Goal: Task Accomplishment & Management: Use online tool/utility

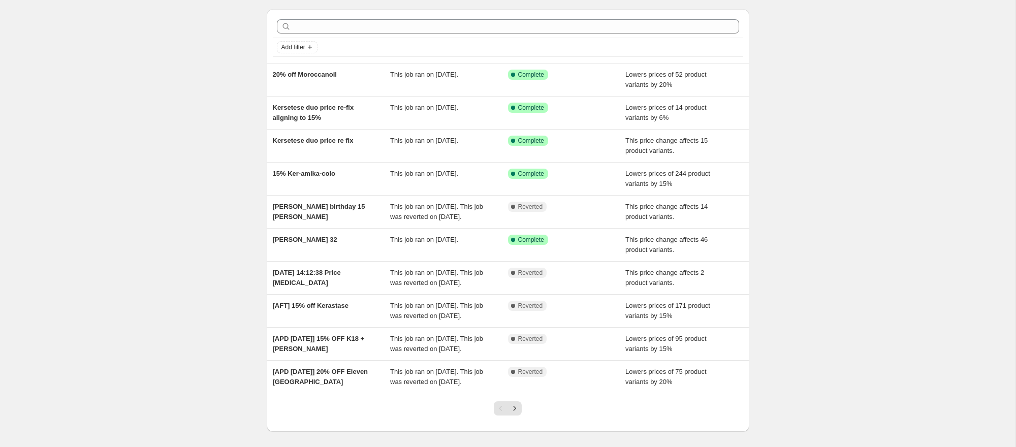
scroll to position [31, 0]
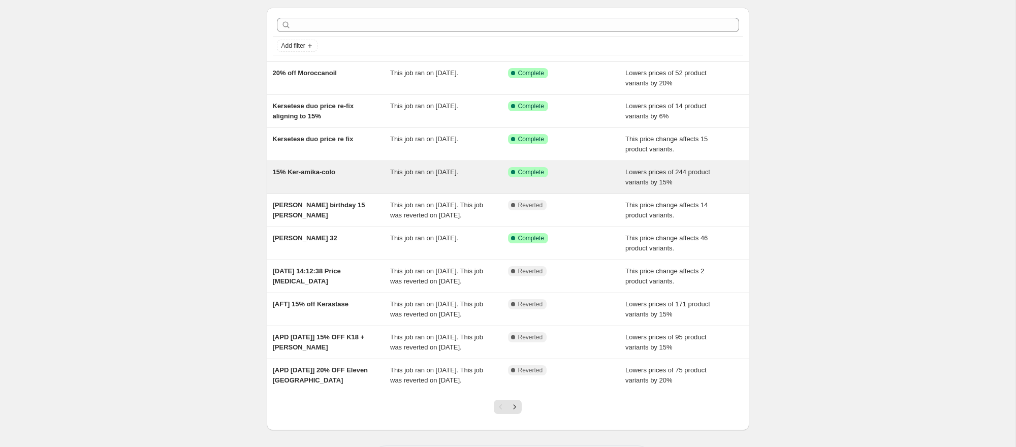
click at [392, 176] on span "This job ran on [DATE]." at bounding box center [424, 172] width 68 height 8
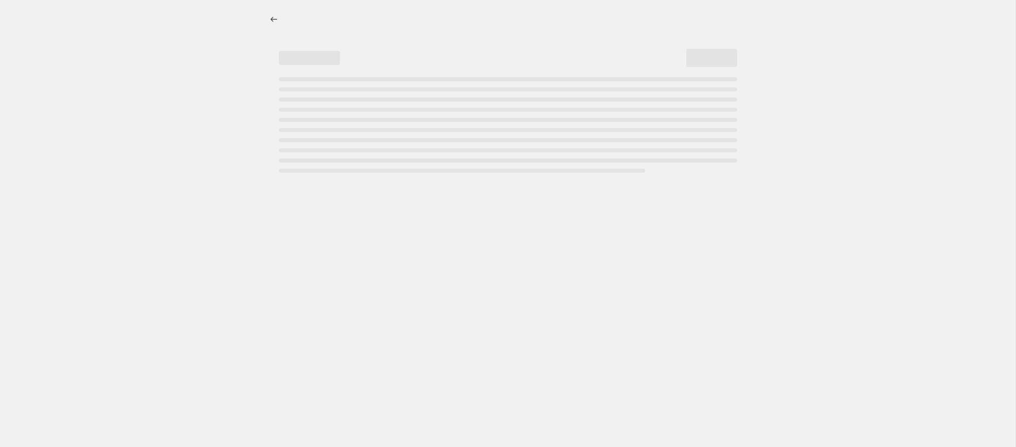
select select "percentage"
select select "vendor"
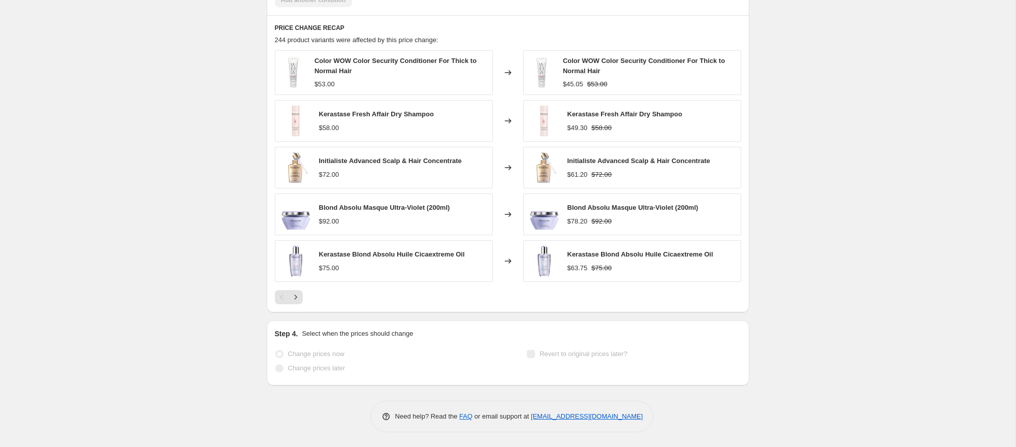
scroll to position [804, 0]
drag, startPoint x: 296, startPoint y: 300, endPoint x: 62, endPoint y: 361, distance: 241.9
click at [296, 300] on icon "Next" at bounding box center [295, 296] width 10 height 10
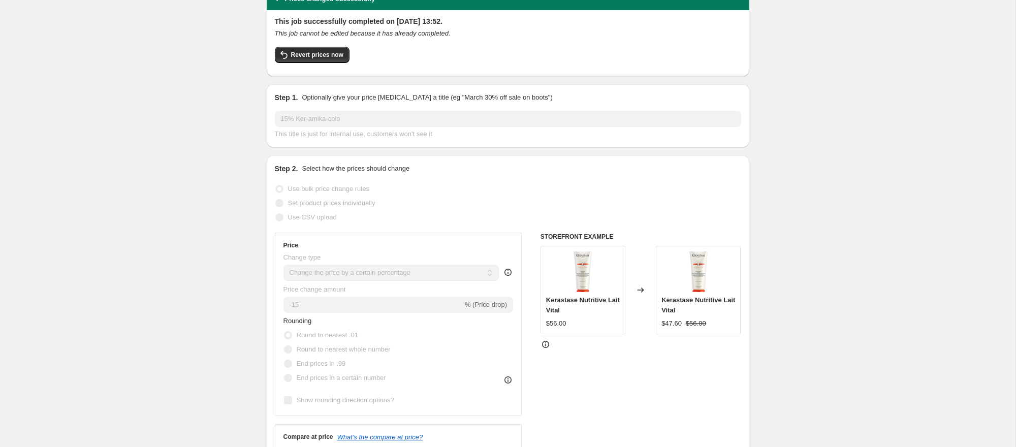
scroll to position [0, 0]
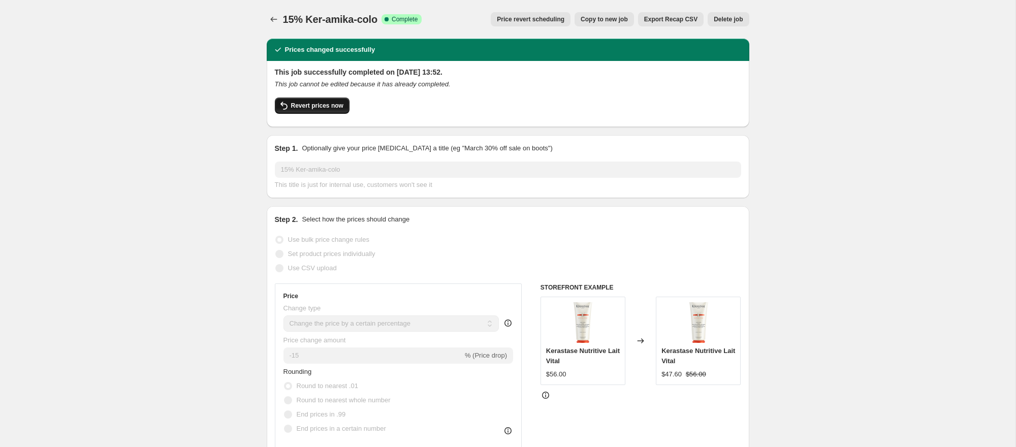
click at [306, 108] on span "Revert prices now" at bounding box center [317, 106] width 52 height 8
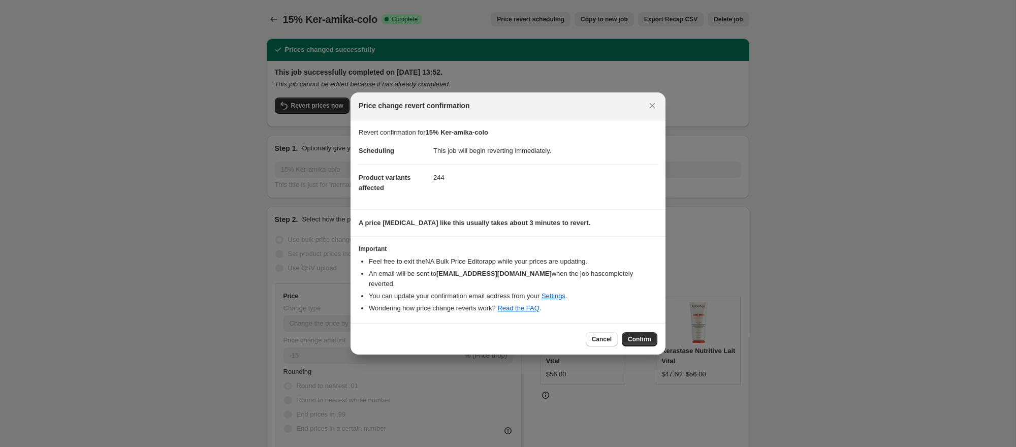
click at [643, 332] on button "Confirm" at bounding box center [639, 339] width 36 height 14
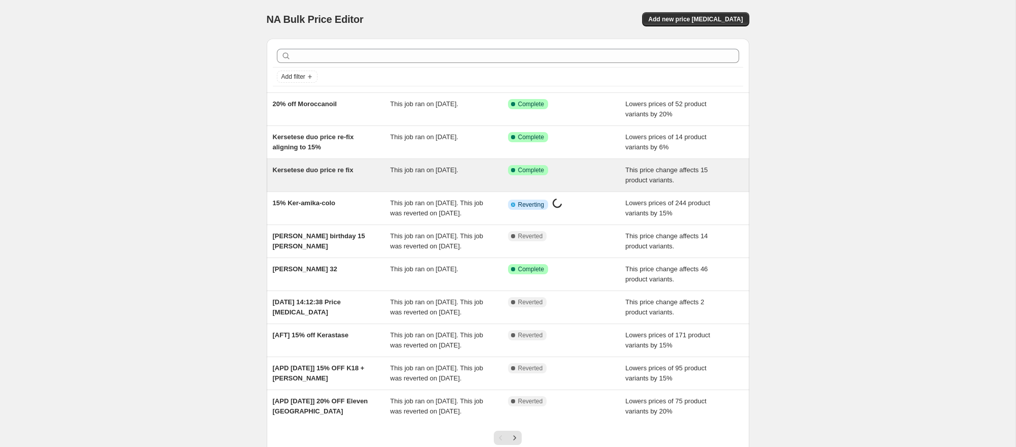
click at [329, 179] on div "Kersetese duo price re fix" at bounding box center [332, 175] width 118 height 20
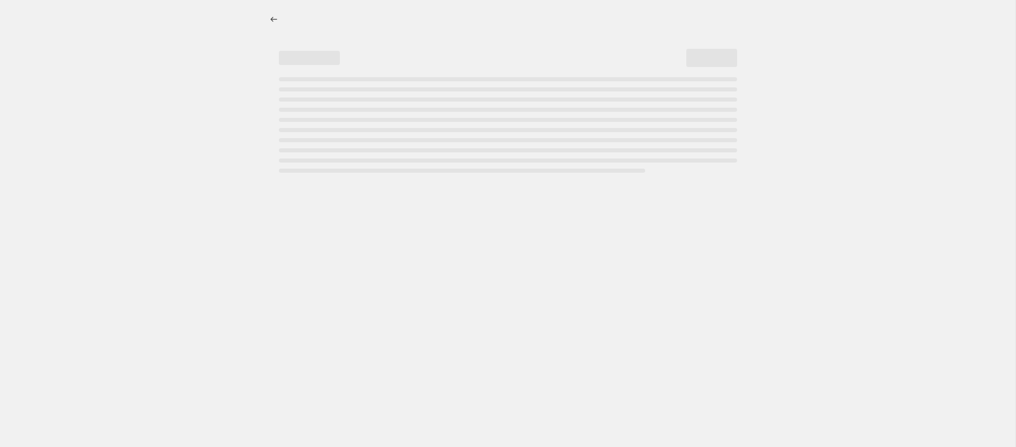
select select "ecap"
select select "percentage"
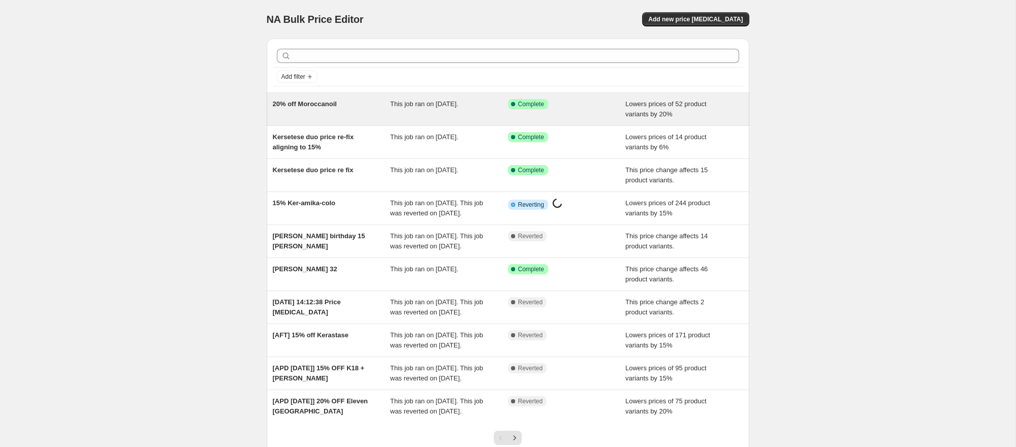
click at [598, 107] on div "Success Complete Complete" at bounding box center [559, 104] width 103 height 10
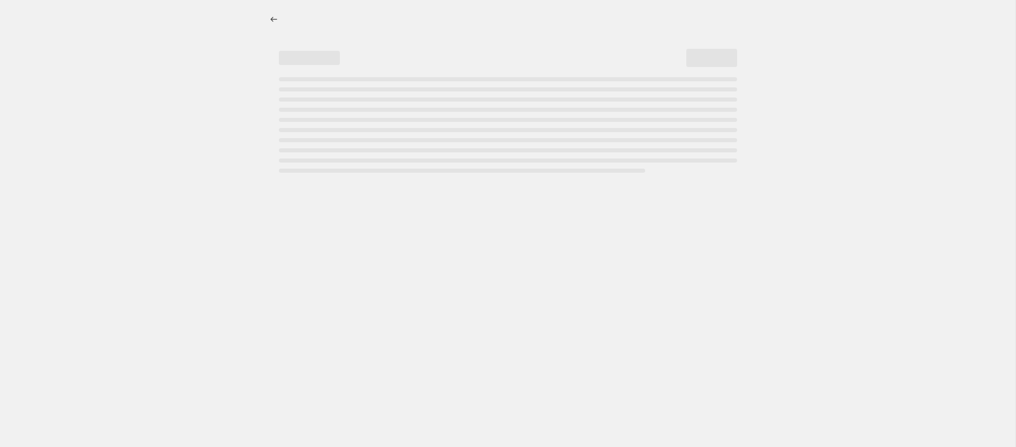
select select "percentage"
select select "vendor"
select select "product_status"
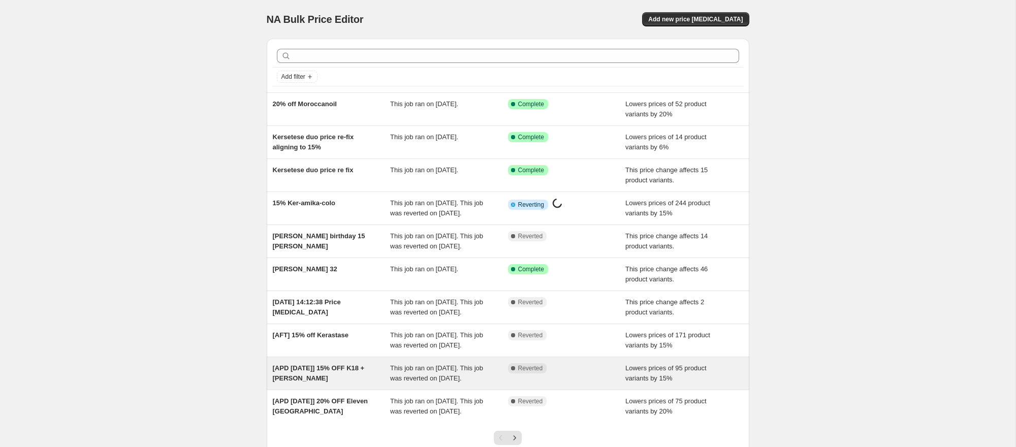
scroll to position [1, 0]
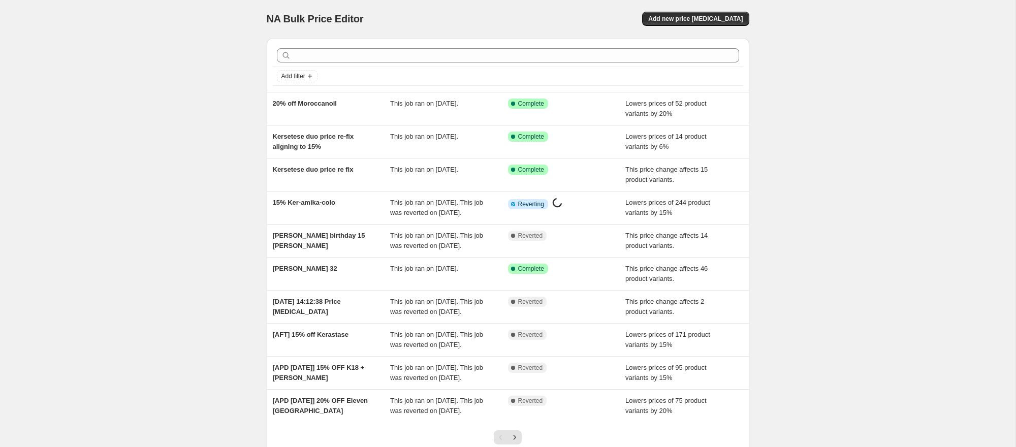
drag, startPoint x: 899, startPoint y: 253, endPoint x: 867, endPoint y: 389, distance: 139.3
click at [899, 256] on div "NA Bulk Price Editor. This page is ready NA Bulk Price Editor Add new price [ME…" at bounding box center [507, 260] width 1015 height 523
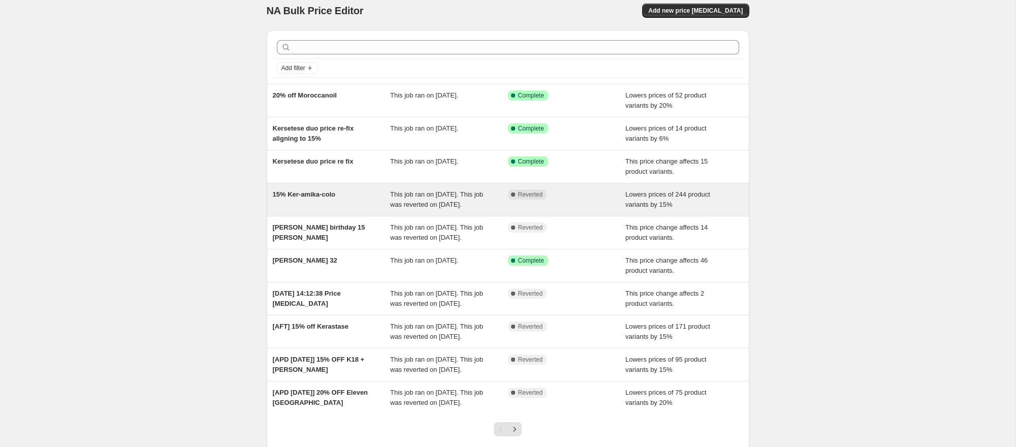
scroll to position [11, 0]
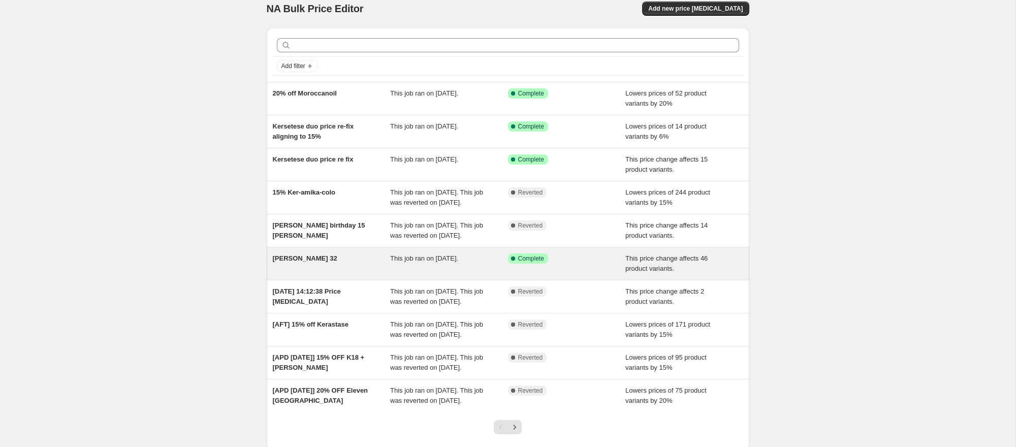
click at [413, 262] on span "This job ran on [DATE]." at bounding box center [424, 258] width 68 height 8
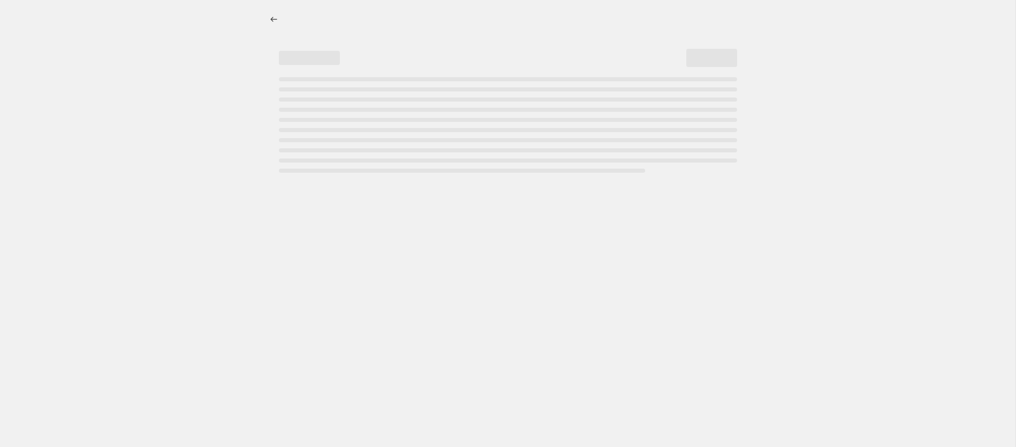
select select "pcap"
select select "no_change"
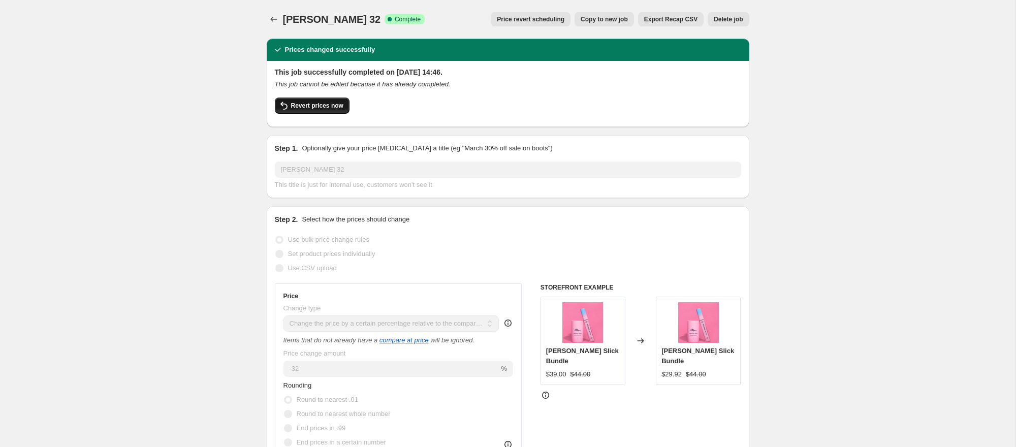
click at [332, 112] on button "Revert prices now" at bounding box center [312, 105] width 75 height 16
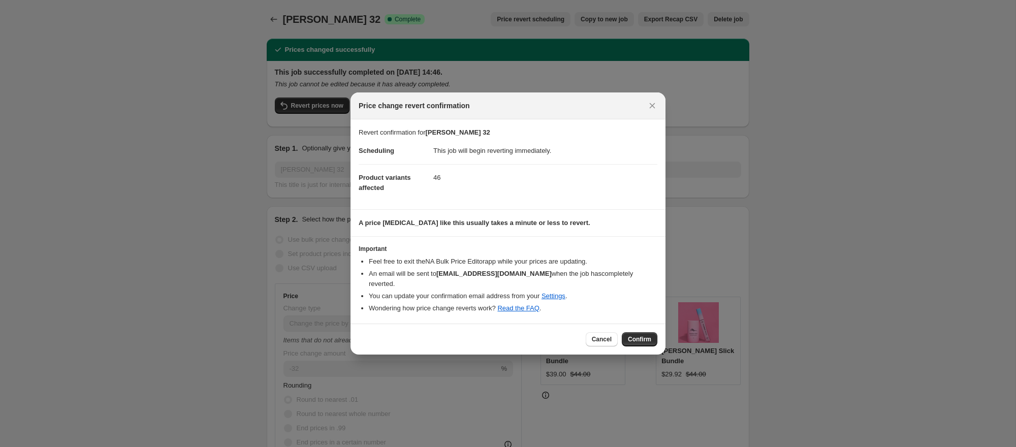
click at [637, 338] on span "Confirm" at bounding box center [639, 339] width 23 height 8
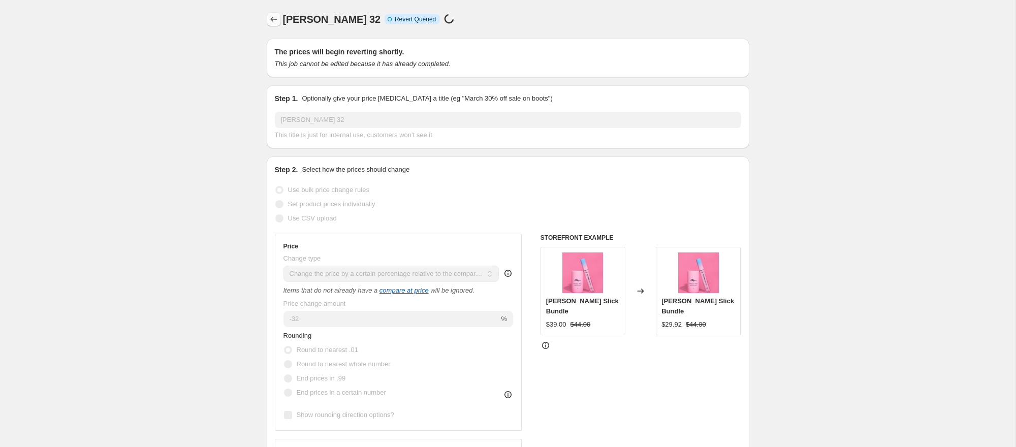
click at [270, 18] on icon "Price change jobs" at bounding box center [274, 19] width 10 height 10
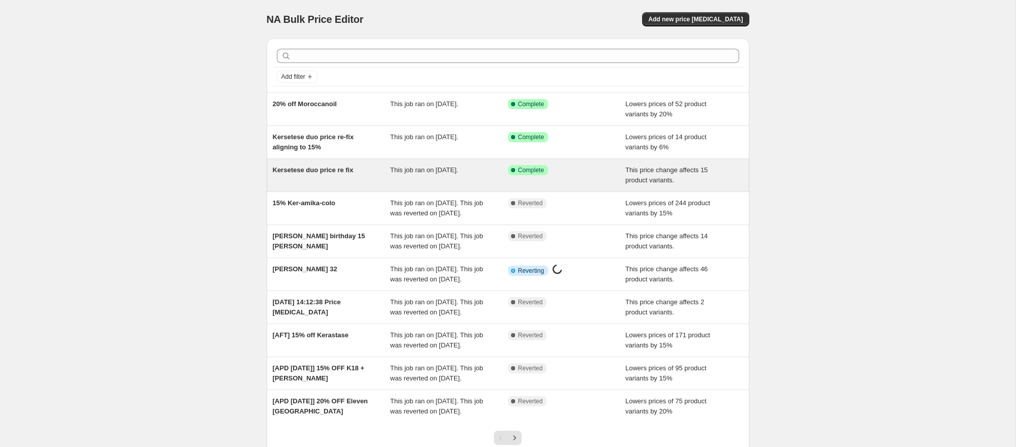
click at [441, 173] on span "This job ran on [DATE]." at bounding box center [424, 170] width 68 height 8
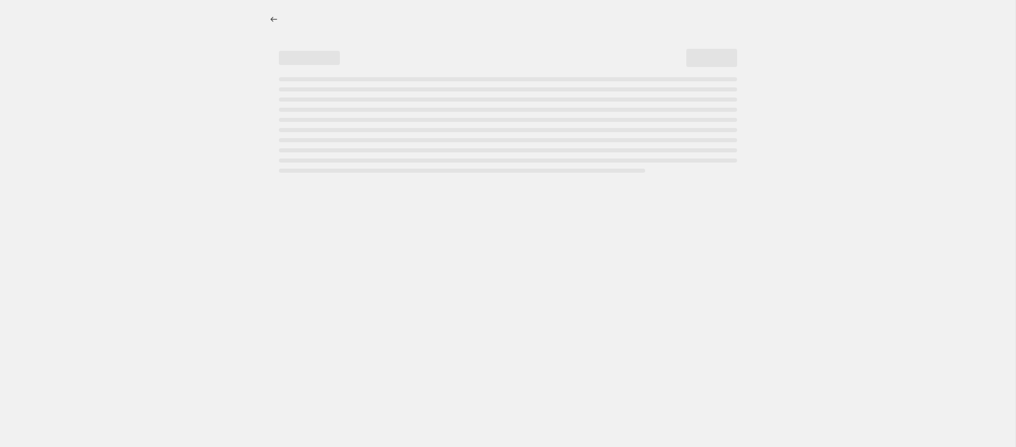
select select "ecap"
select select "percentage"
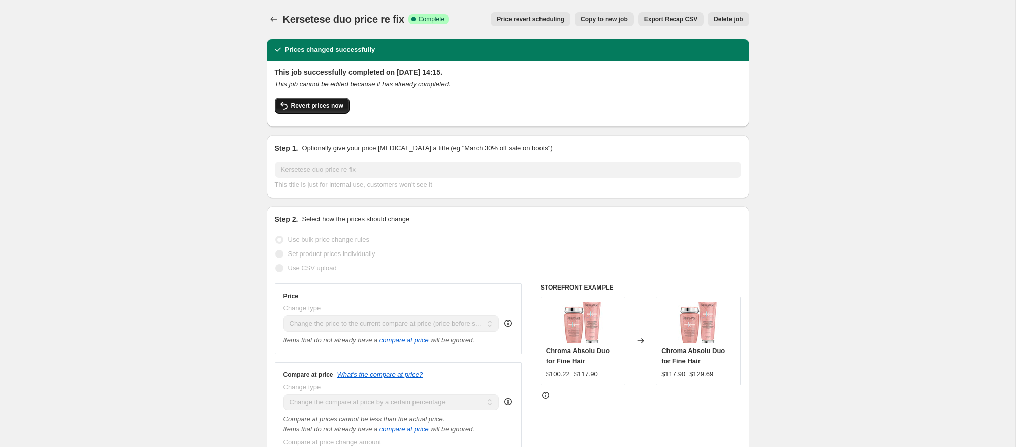
click at [324, 109] on span "Revert prices now" at bounding box center [317, 106] width 52 height 8
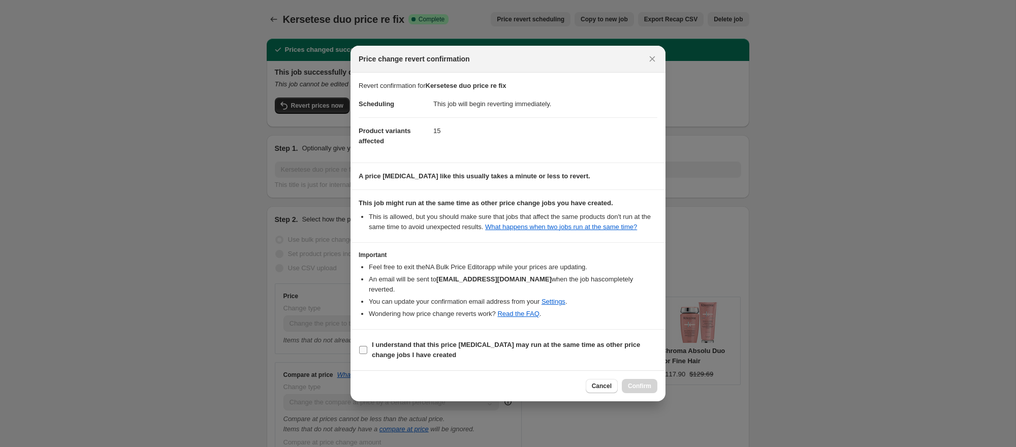
drag, startPoint x: 392, startPoint y: 347, endPoint x: 422, endPoint y: 352, distance: 30.4
click at [392, 347] on b "I understand that this price [MEDICAL_DATA] may run at the same time as other p…" at bounding box center [506, 350] width 268 height 18
click at [367, 347] on input "I understand that this price [MEDICAL_DATA] may run at the same time as other p…" at bounding box center [363, 350] width 8 height 8
checkbox input "true"
drag, startPoint x: 646, startPoint y: 388, endPoint x: 367, endPoint y: 1, distance: 477.2
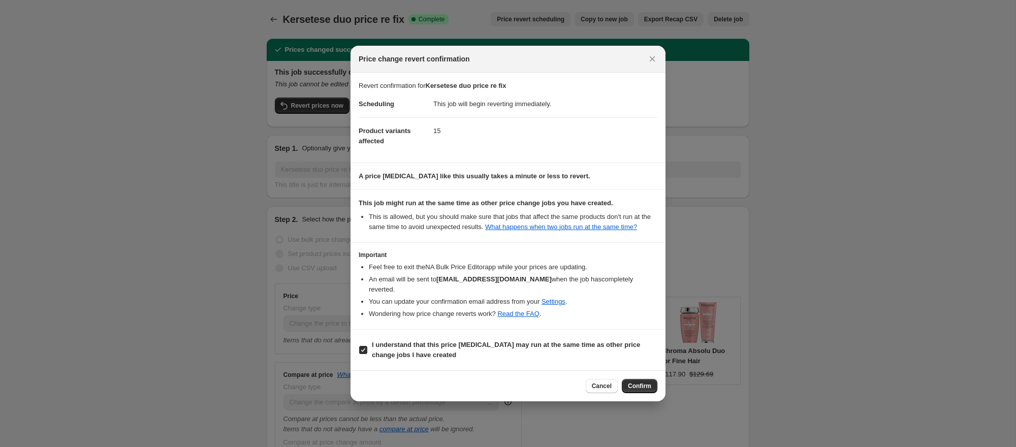
click at [644, 385] on button "Confirm" at bounding box center [639, 386] width 36 height 14
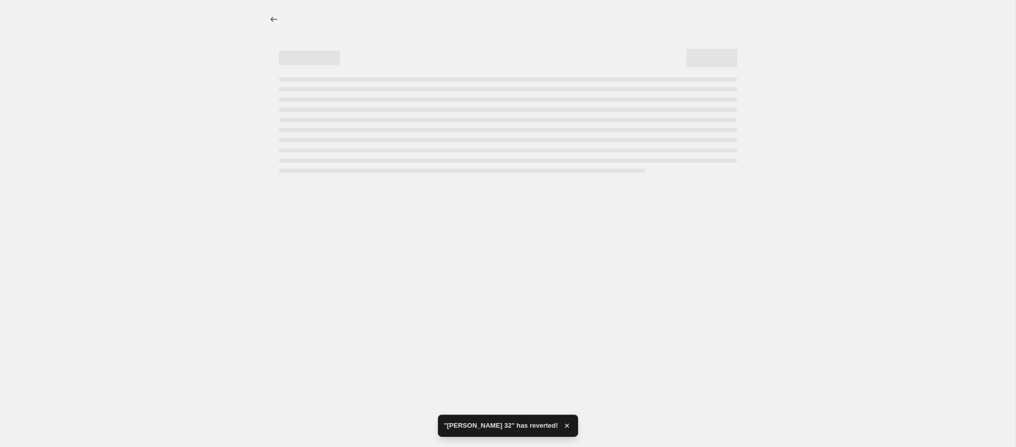
select select "ecap"
select select "percentage"
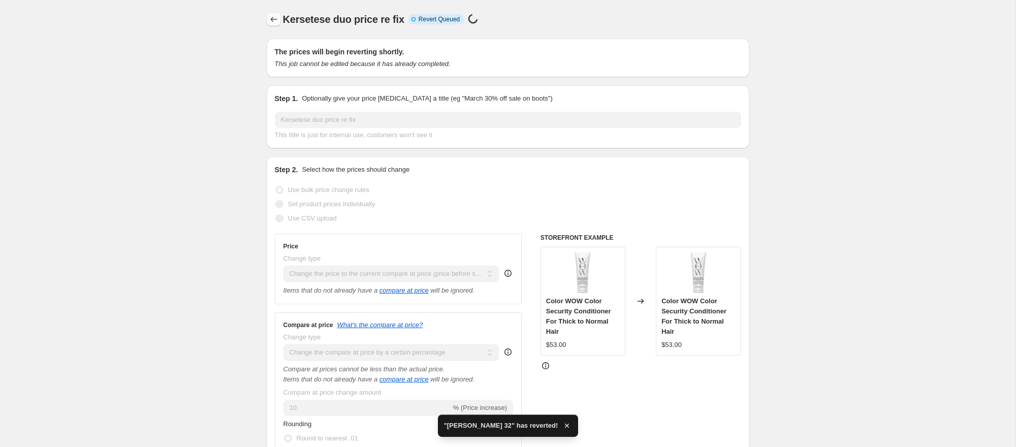
click at [271, 18] on icon "Price change jobs" at bounding box center [274, 19] width 10 height 10
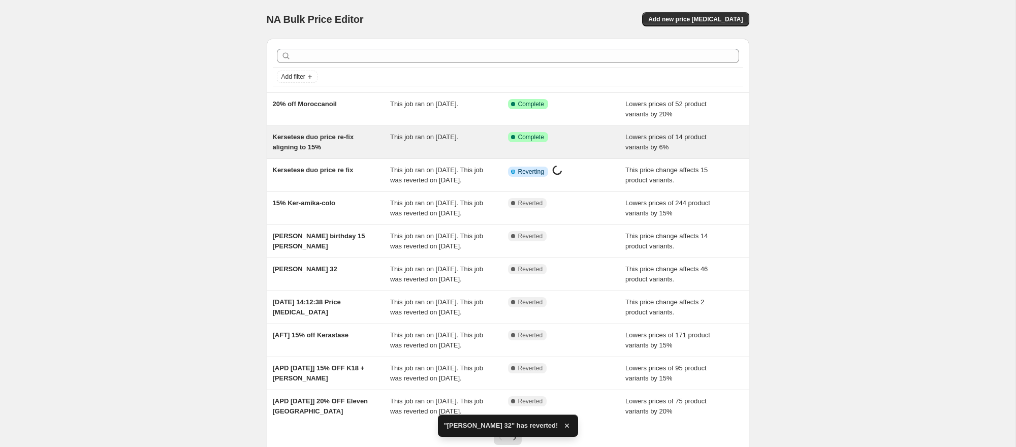
click at [390, 138] on span "This job ran on [DATE]." at bounding box center [424, 137] width 68 height 8
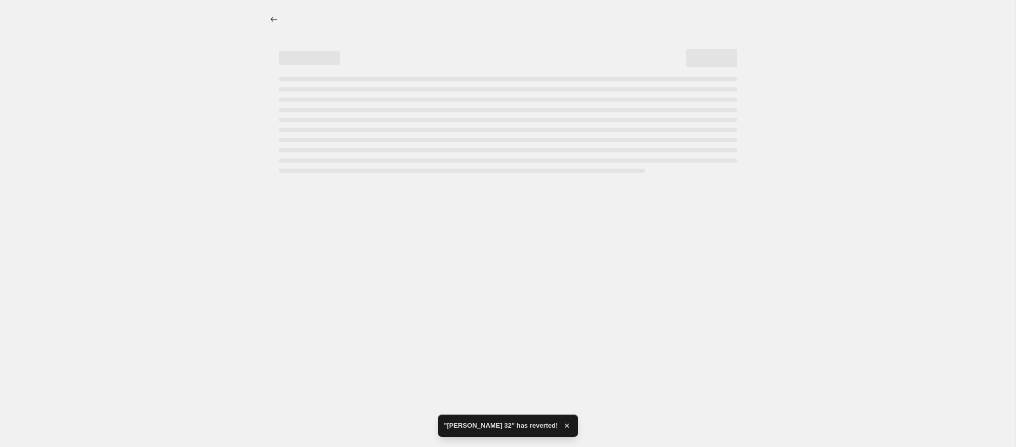
select select "percentage"
select select "no_change"
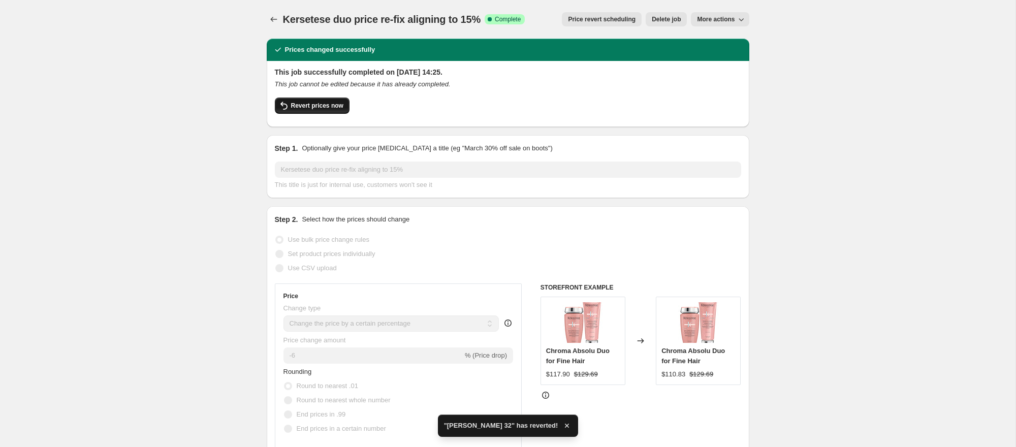
click at [281, 107] on icon "button" at bounding box center [284, 106] width 12 height 12
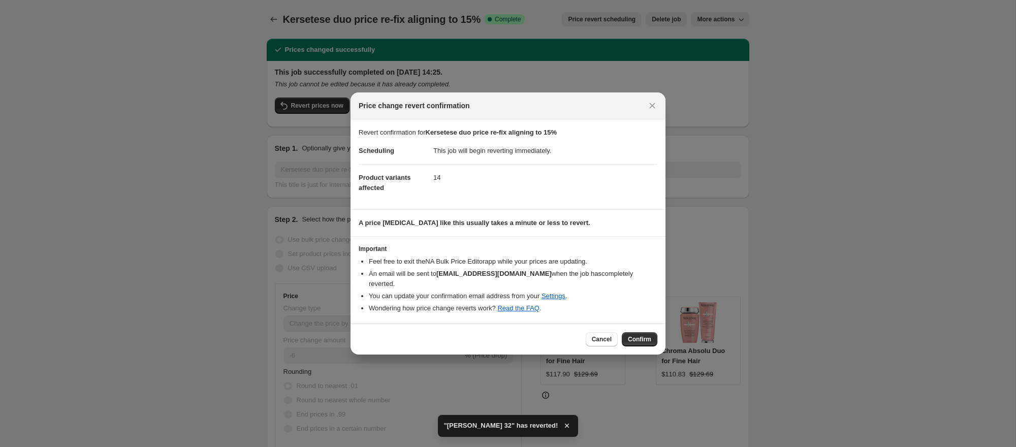
click at [629, 335] on button "Confirm" at bounding box center [639, 339] width 36 height 14
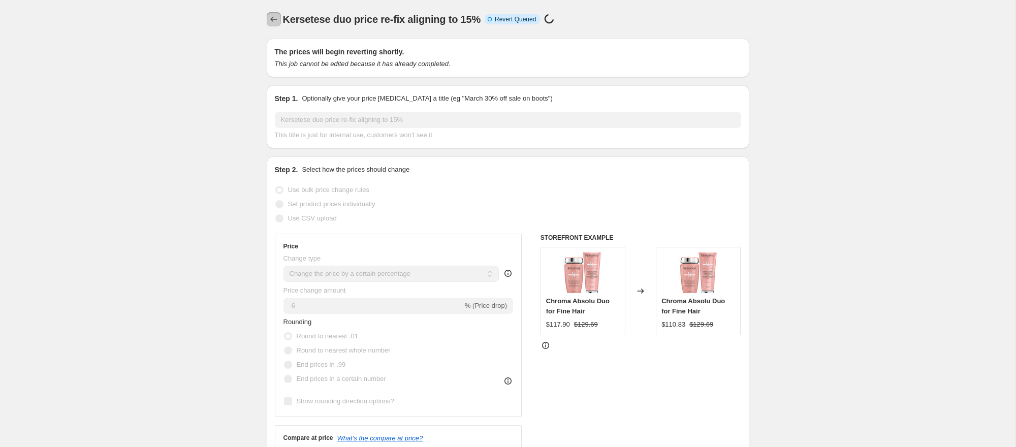
click at [273, 17] on icon "Price change jobs" at bounding box center [274, 19] width 10 height 10
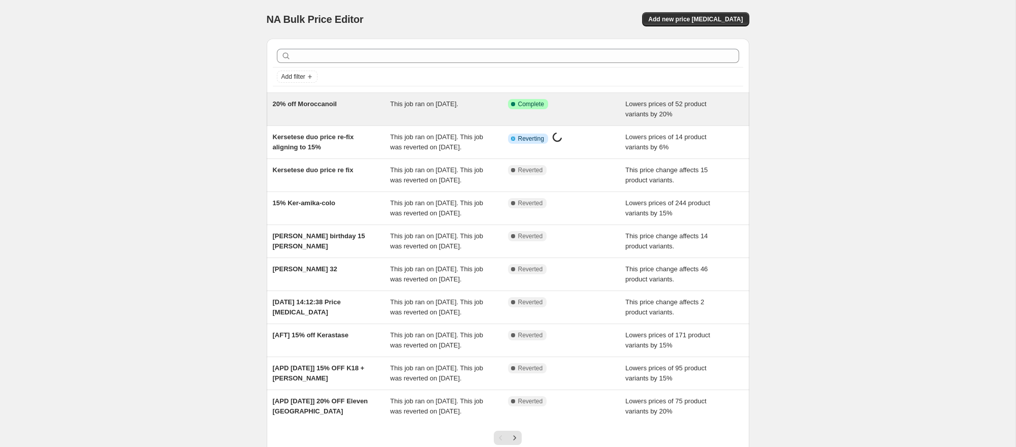
click at [345, 103] on div "20% off Moroccanoil" at bounding box center [332, 109] width 118 height 20
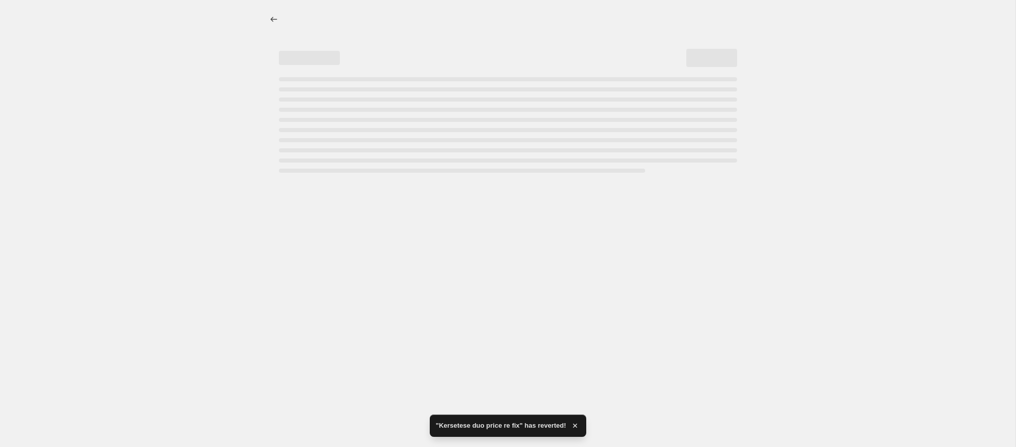
select select "percentage"
select select "vendor"
select select "product_status"
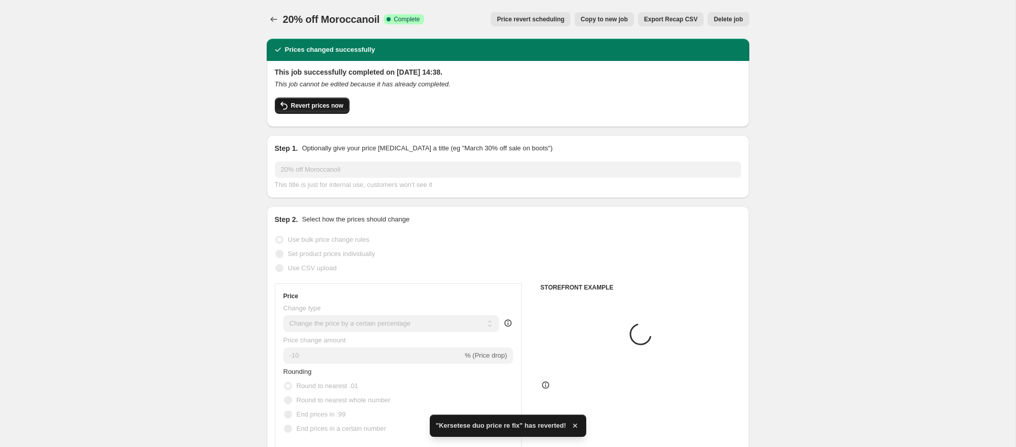
click at [311, 106] on span "Revert prices now" at bounding box center [317, 106] width 52 height 8
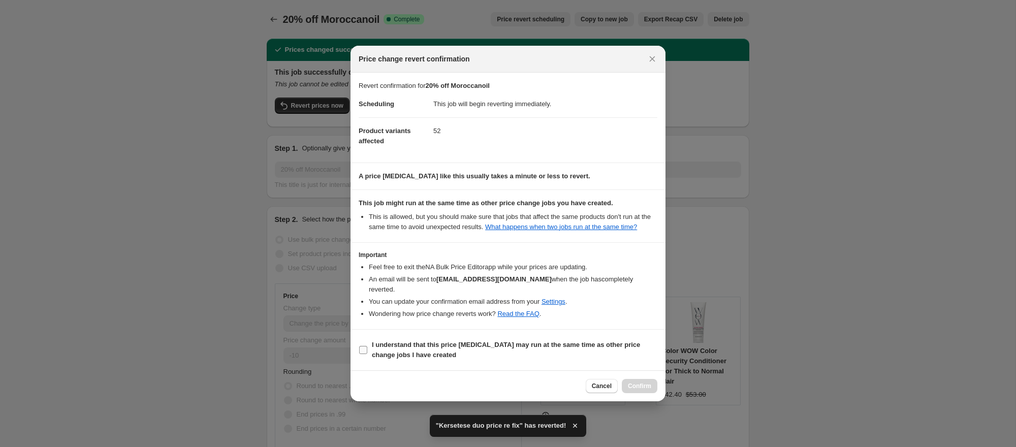
click at [510, 353] on b "I understand that this price [MEDICAL_DATA] may run at the same time as other p…" at bounding box center [506, 350] width 268 height 18
click at [367, 353] on input "I understand that this price [MEDICAL_DATA] may run at the same time as other p…" at bounding box center [363, 350] width 8 height 8
checkbox input "true"
click at [634, 390] on span "Confirm" at bounding box center [639, 386] width 23 height 8
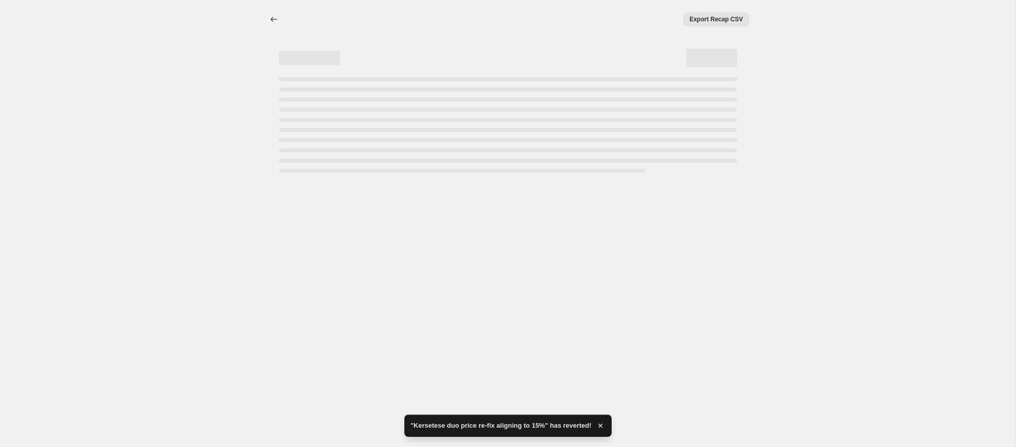
select select "percentage"
select select "vendor"
select select "product_status"
select select "percentage"
select select "vendor"
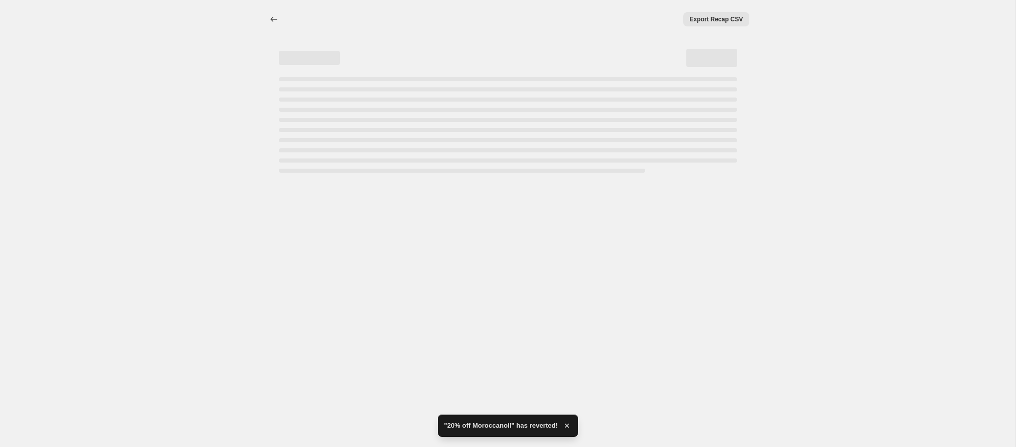
select select "product_status"
